Goal: Navigation & Orientation: Find specific page/section

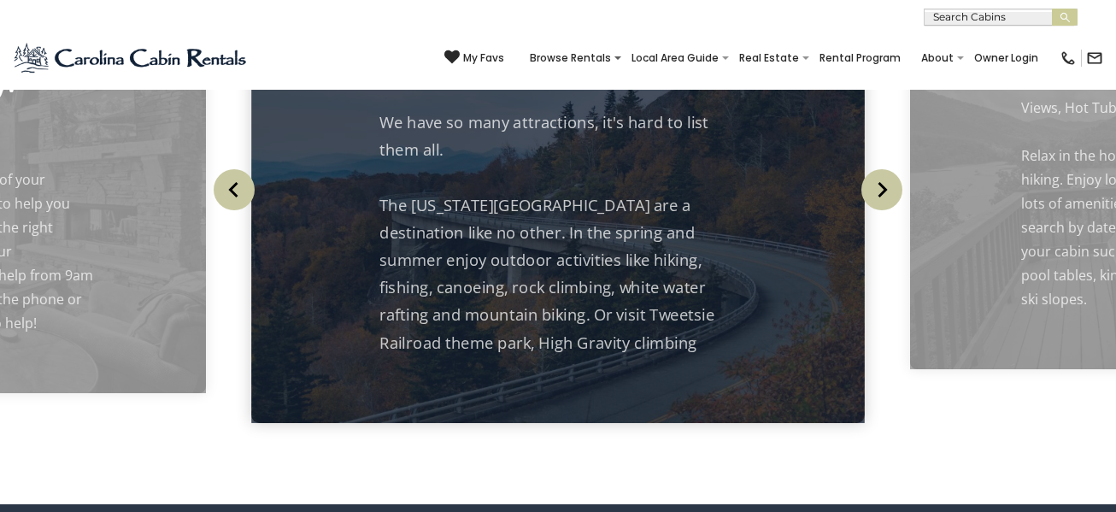
scroll to position [1702, 0]
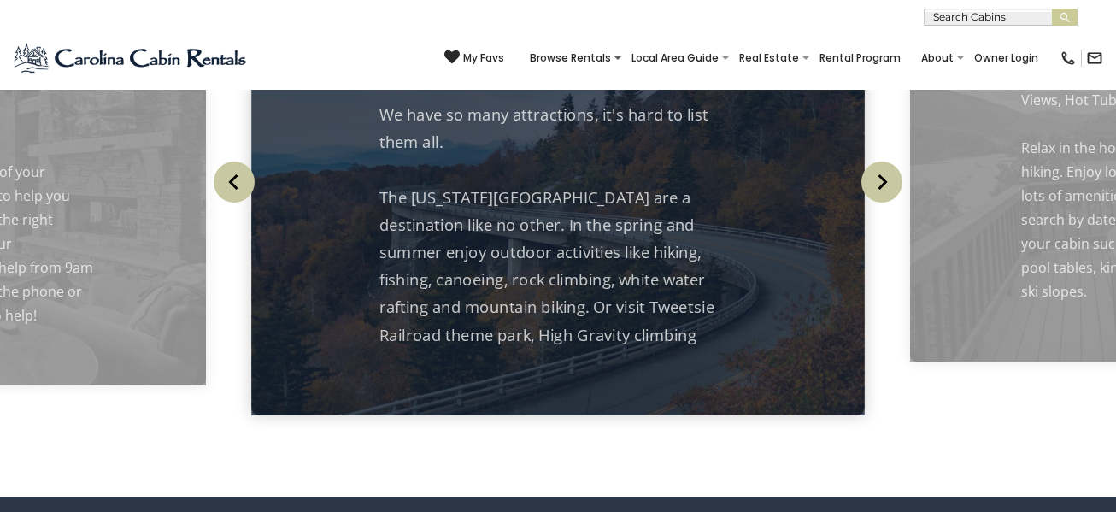
click at [888, 203] on img "Next" at bounding box center [881, 182] width 41 height 41
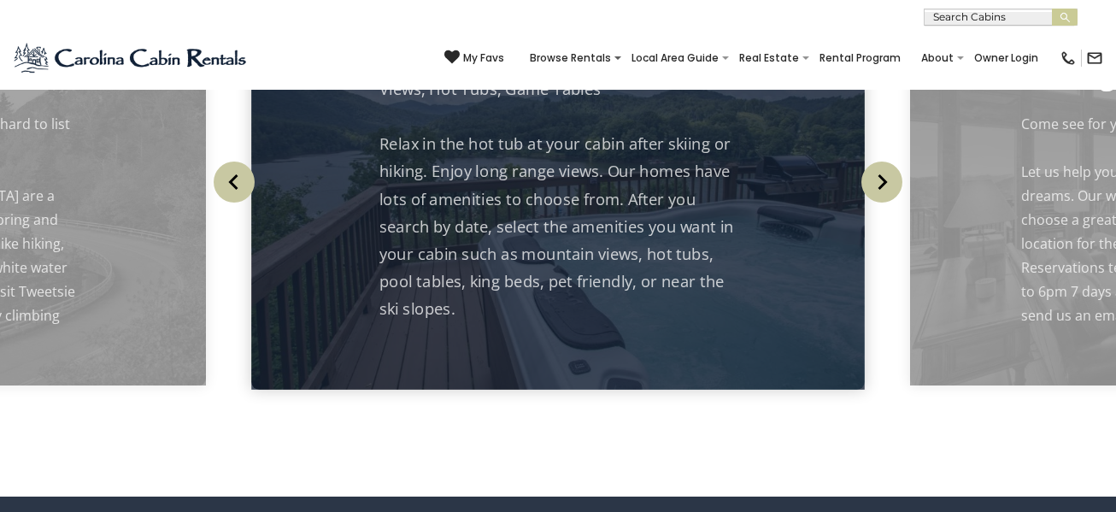
click at [880, 203] on img "Next" at bounding box center [881, 182] width 41 height 41
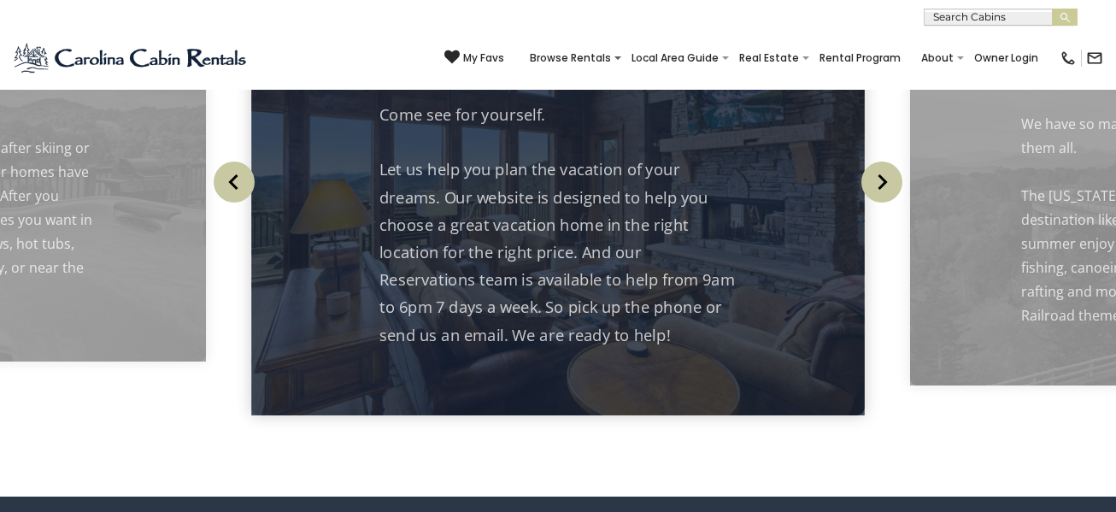
click at [880, 203] on img "Next" at bounding box center [881, 182] width 41 height 41
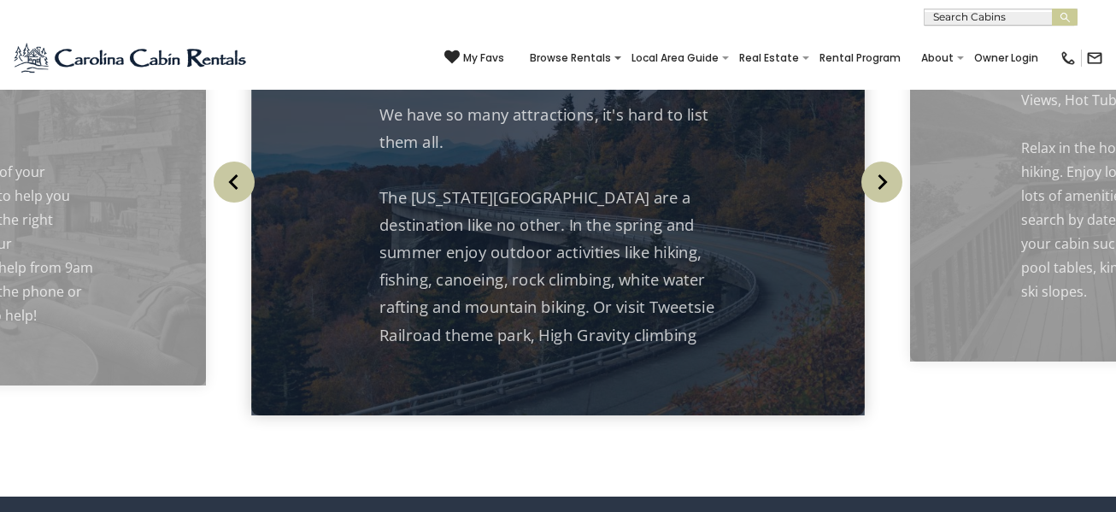
click at [224, 203] on img "Previous" at bounding box center [234, 182] width 41 height 41
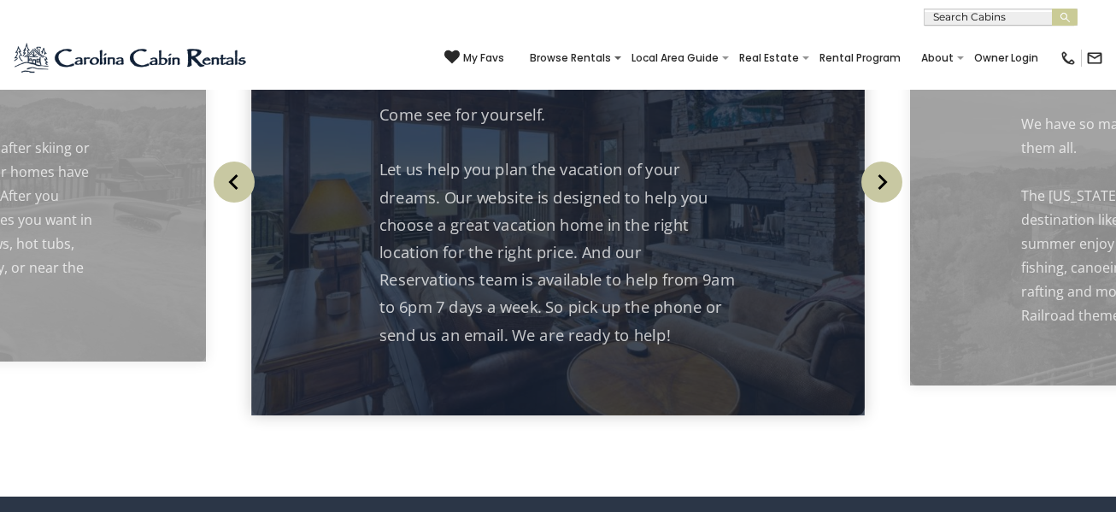
click at [238, 203] on img "Previous" at bounding box center [234, 182] width 41 height 41
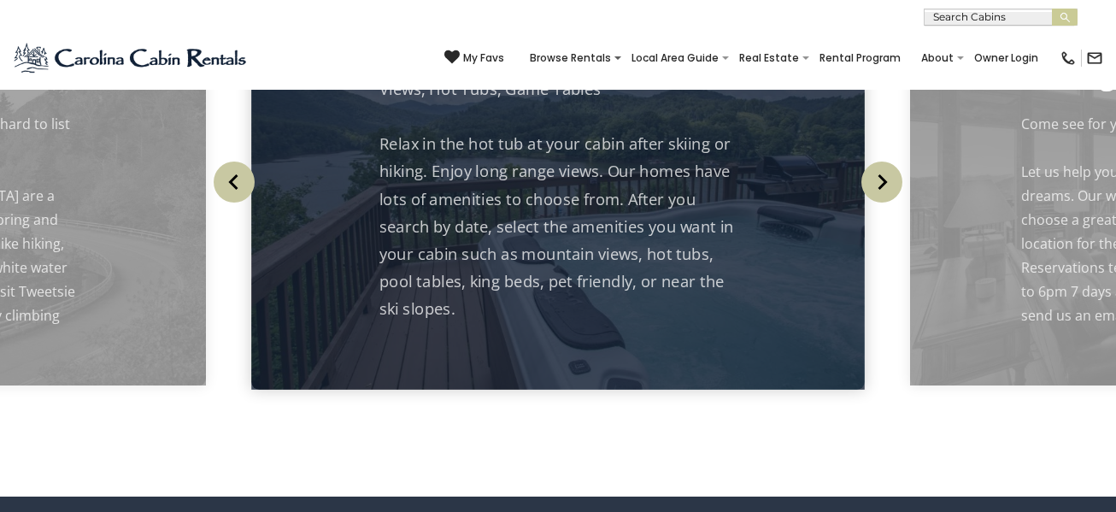
click at [438, 224] on p "Views, Hot Tubs, Game Tables Relax in the hot tub at your cabin after skiing or…" at bounding box center [558, 199] width 358 height 248
click at [515, 45] on p "Cabins with Amenities" at bounding box center [558, 31] width 358 height 27
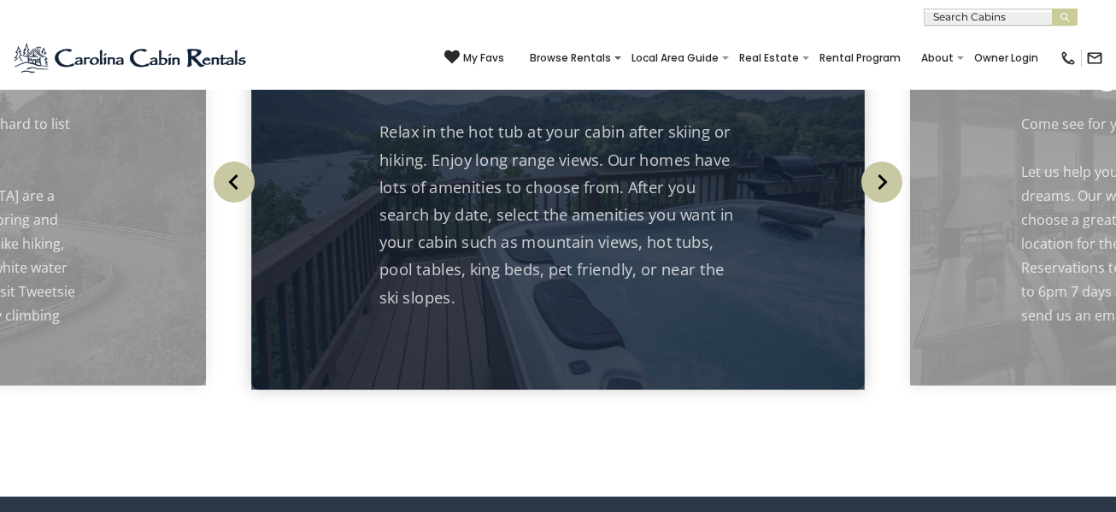
scroll to position [0, 0]
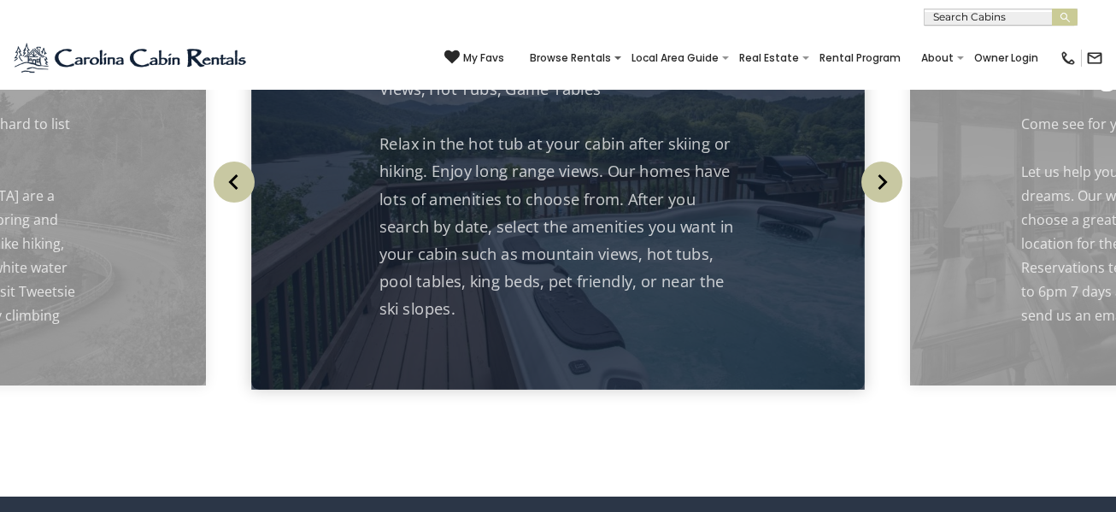
click at [493, 86] on div "[PHONE_NUMBER] My Favs Browse Rentals Local Area Guide Activities & Attractions…" at bounding box center [558, 58] width 1116 height 64
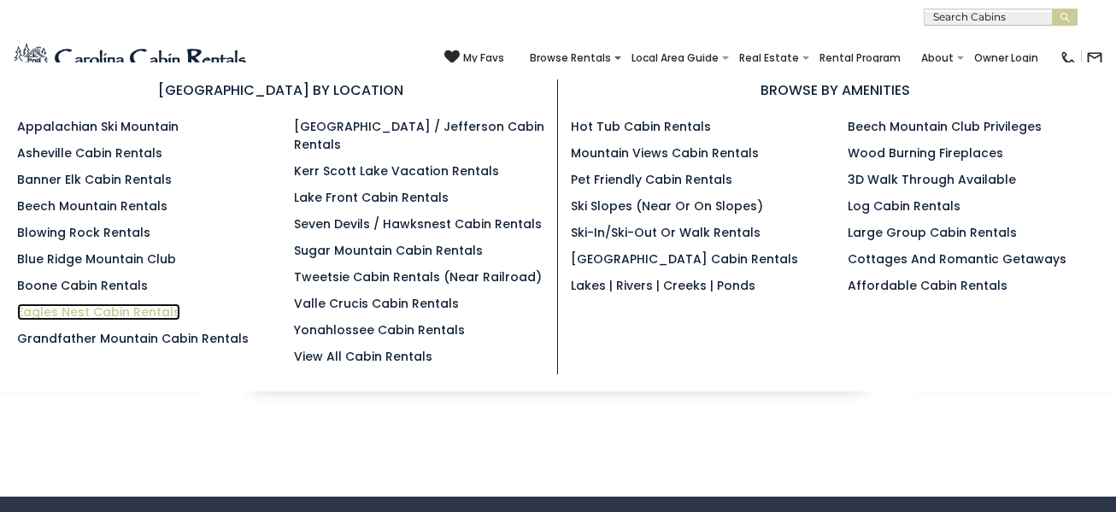
click at [152, 316] on link "Eagles Nest Cabin Rentals" at bounding box center [98, 311] width 163 height 17
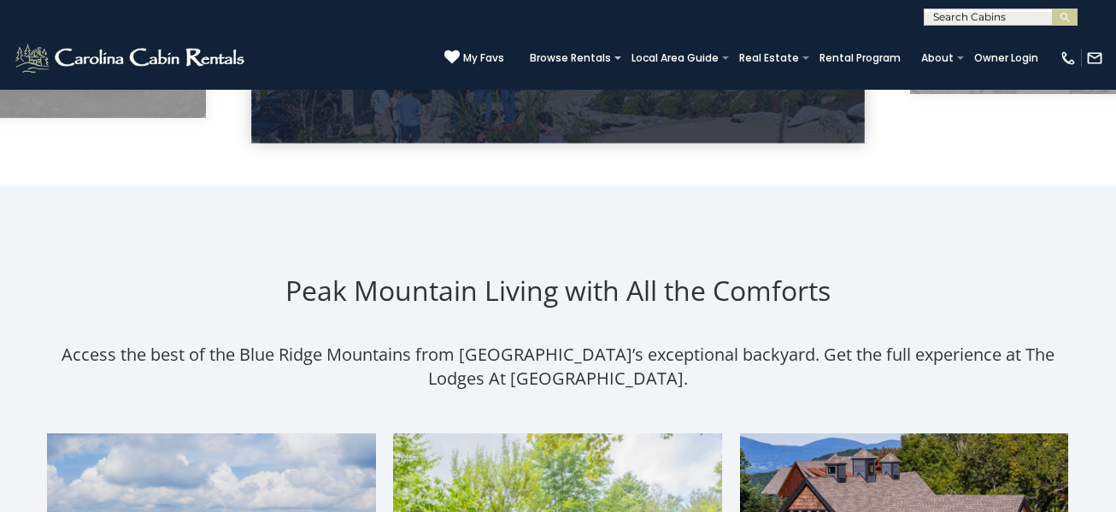
scroll to position [806, 0]
